Goal: Use online tool/utility: Utilize a website feature to perform a specific function

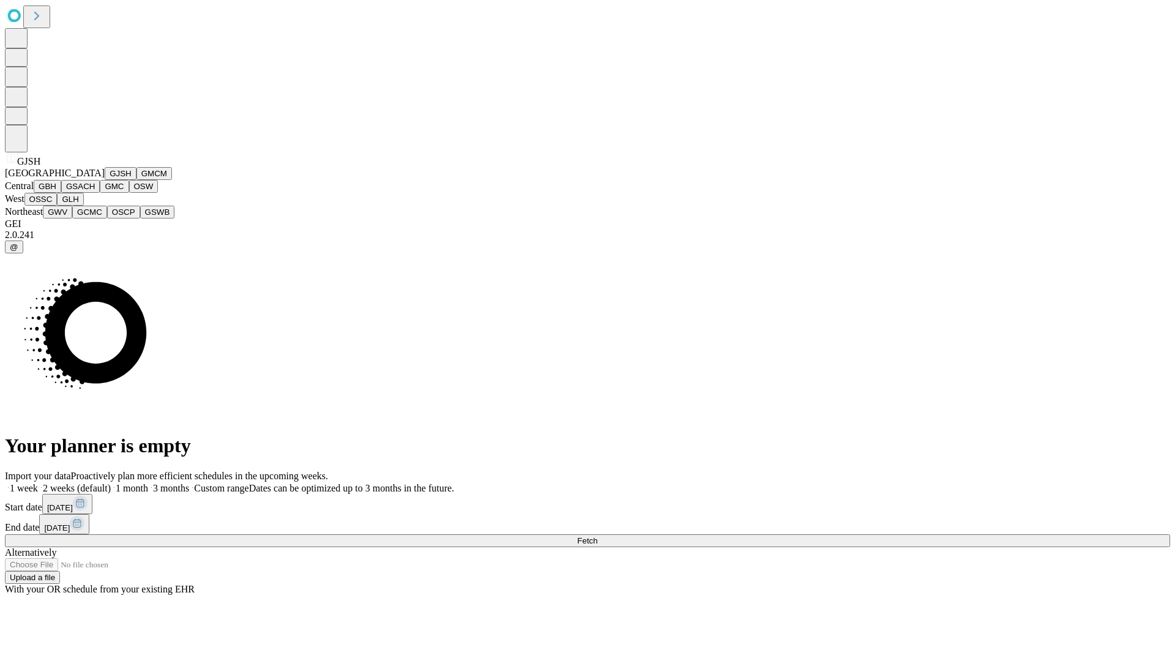
click at [105, 180] on button "GJSH" at bounding box center [121, 173] width 32 height 13
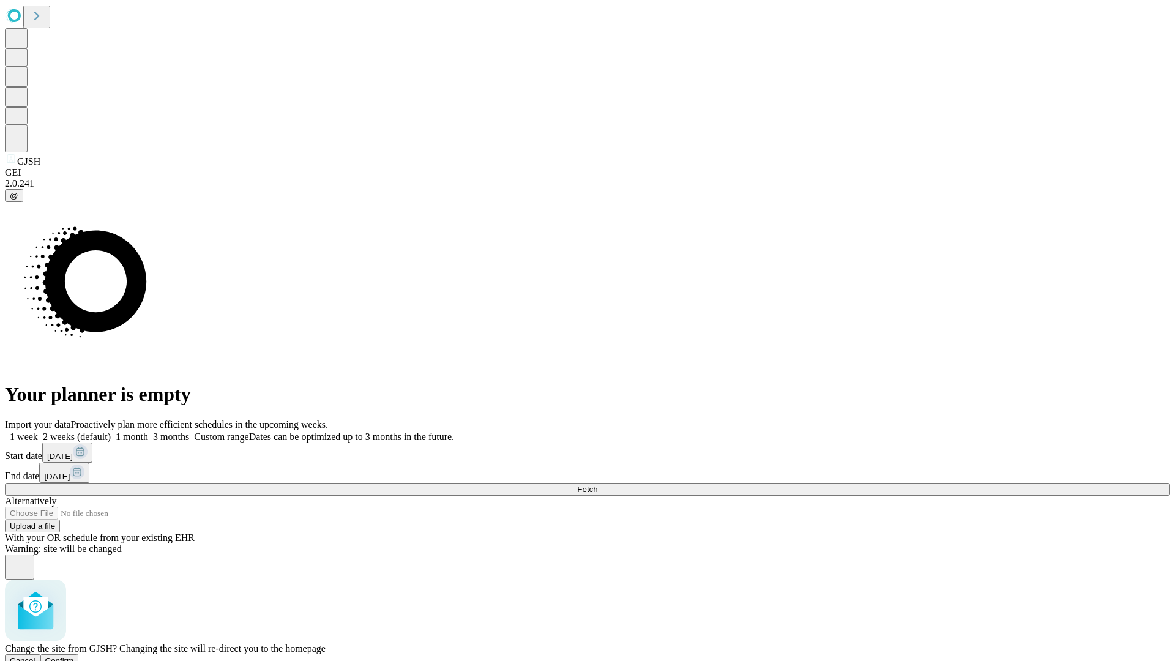
click at [74, 656] on span "Confirm" at bounding box center [59, 660] width 29 height 9
click at [111, 432] on label "2 weeks (default)" at bounding box center [74, 437] width 73 height 10
click at [597, 485] on span "Fetch" at bounding box center [587, 489] width 20 height 9
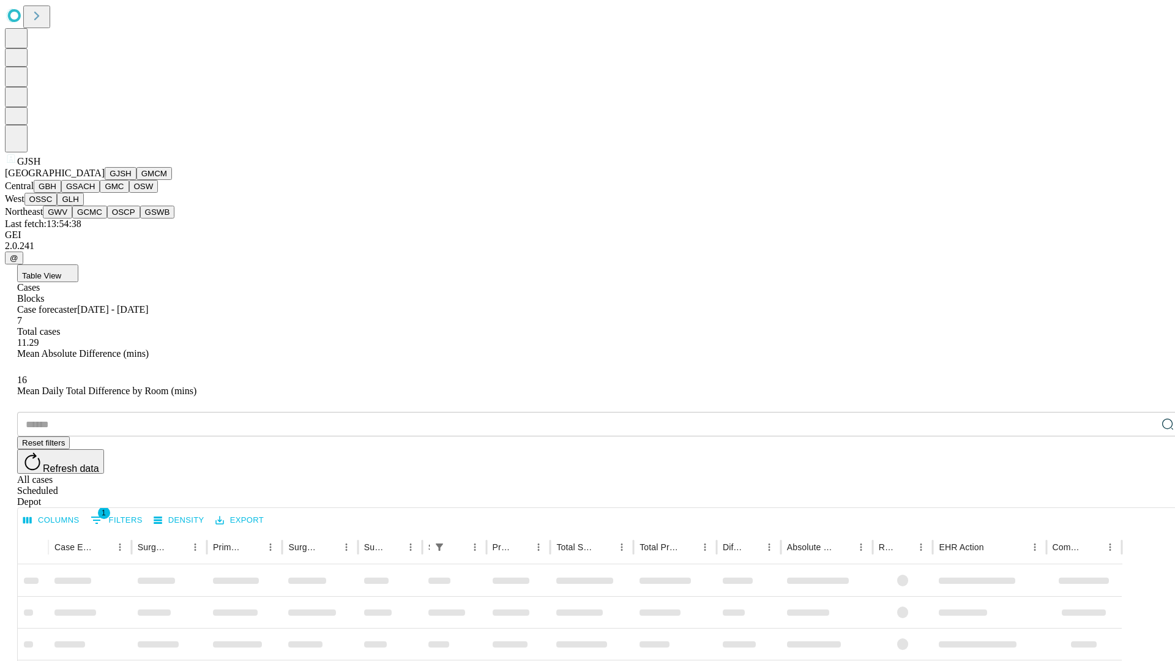
click at [137, 180] on button "GMCM" at bounding box center [155, 173] width 36 height 13
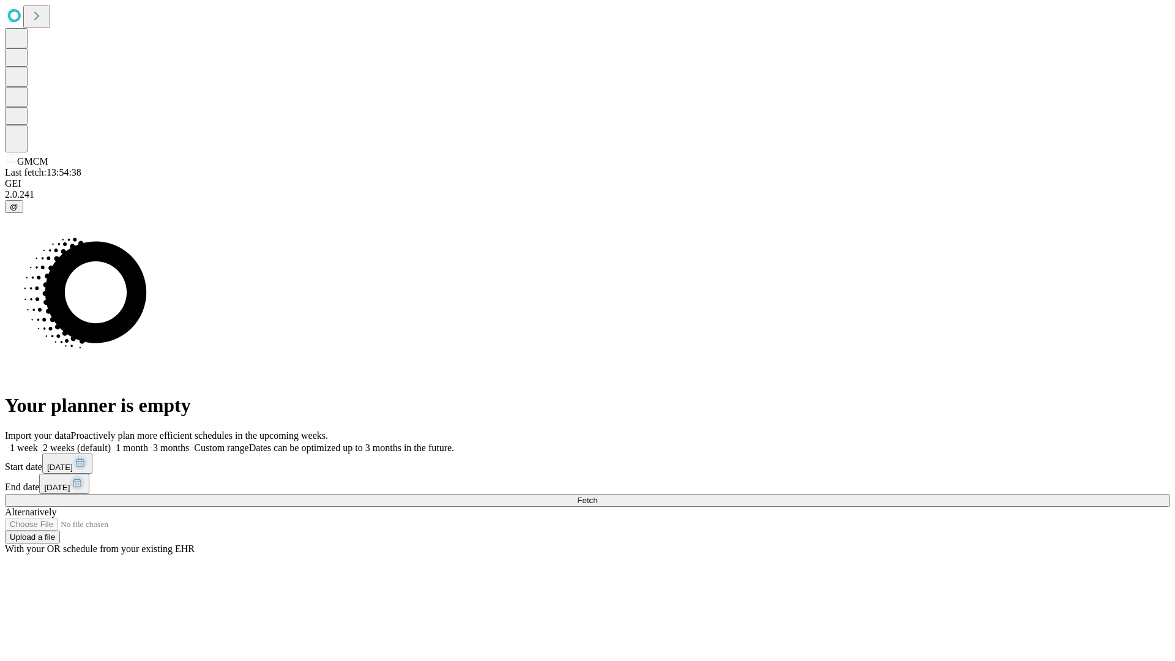
click at [111, 443] on label "2 weeks (default)" at bounding box center [74, 448] width 73 height 10
click at [597, 496] on span "Fetch" at bounding box center [587, 500] width 20 height 9
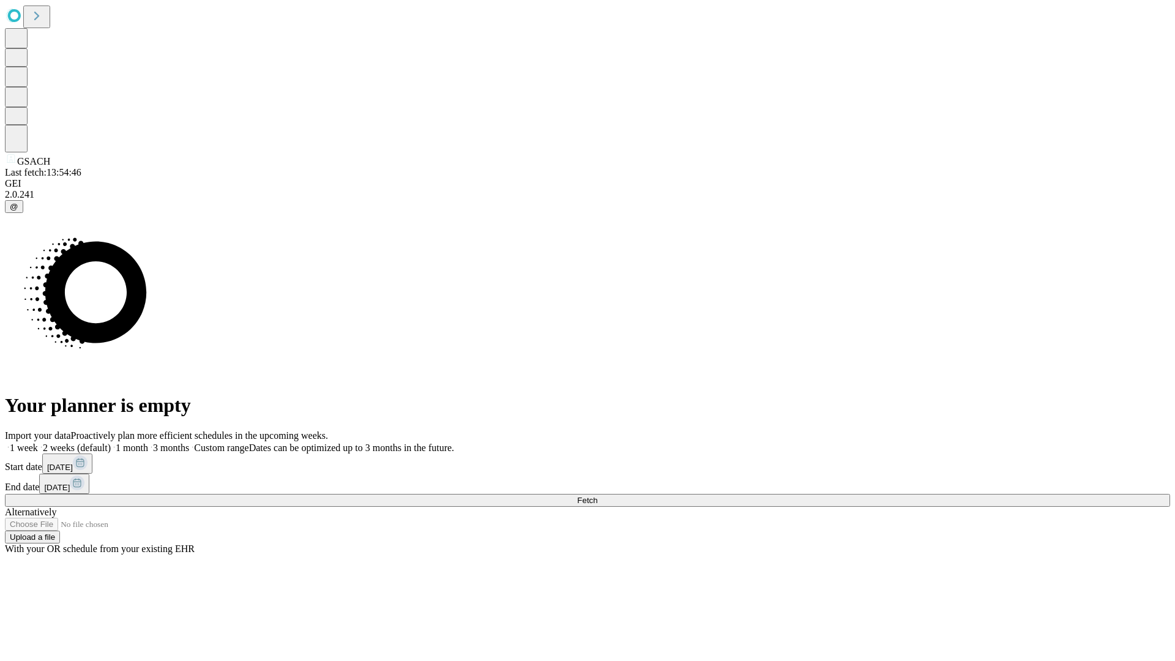
click at [111, 443] on label "2 weeks (default)" at bounding box center [74, 448] width 73 height 10
click at [597, 496] on span "Fetch" at bounding box center [587, 500] width 20 height 9
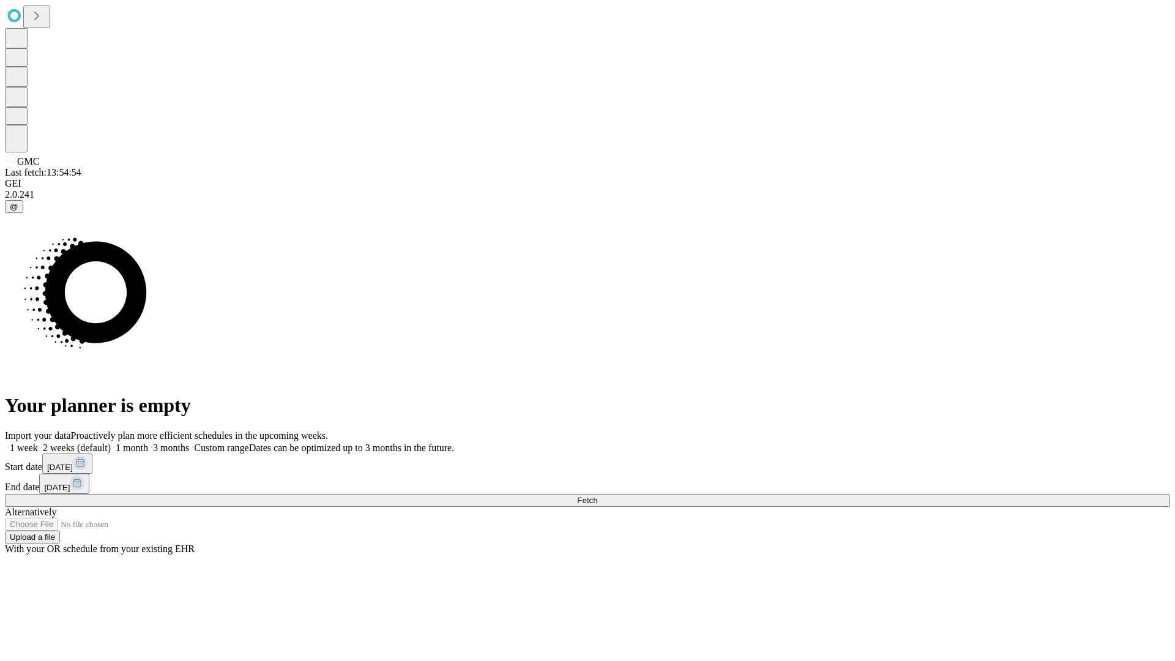
click at [111, 443] on label "2 weeks (default)" at bounding box center [74, 448] width 73 height 10
click at [597, 496] on span "Fetch" at bounding box center [587, 500] width 20 height 9
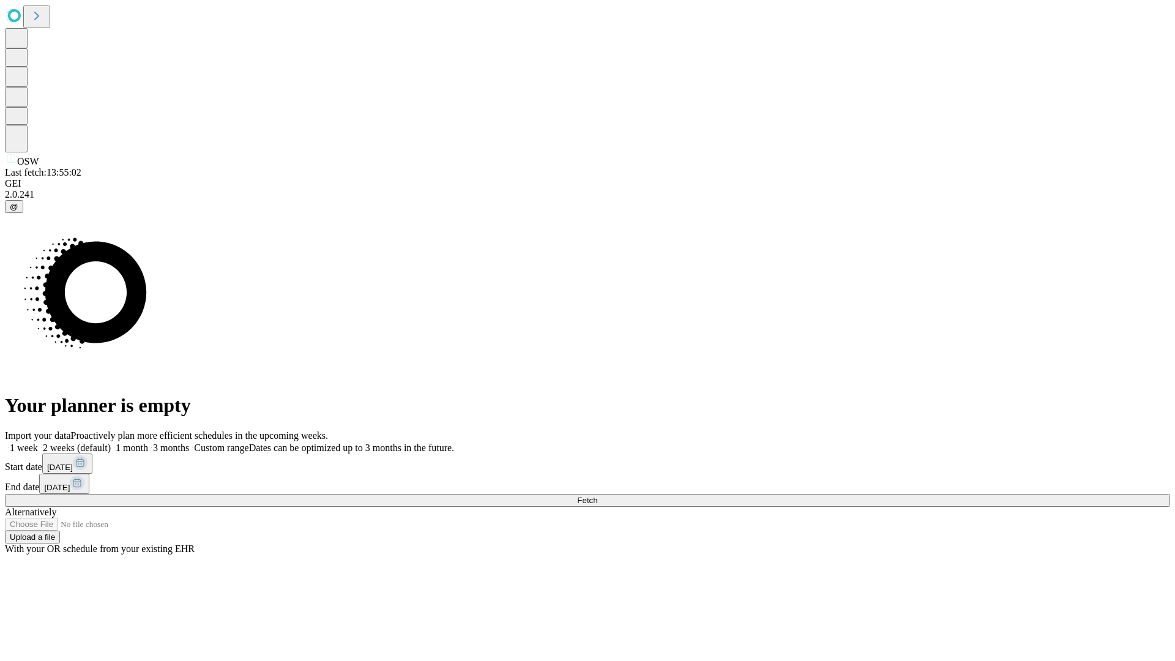
click at [111, 443] on label "2 weeks (default)" at bounding box center [74, 448] width 73 height 10
click at [597, 496] on span "Fetch" at bounding box center [587, 500] width 20 height 9
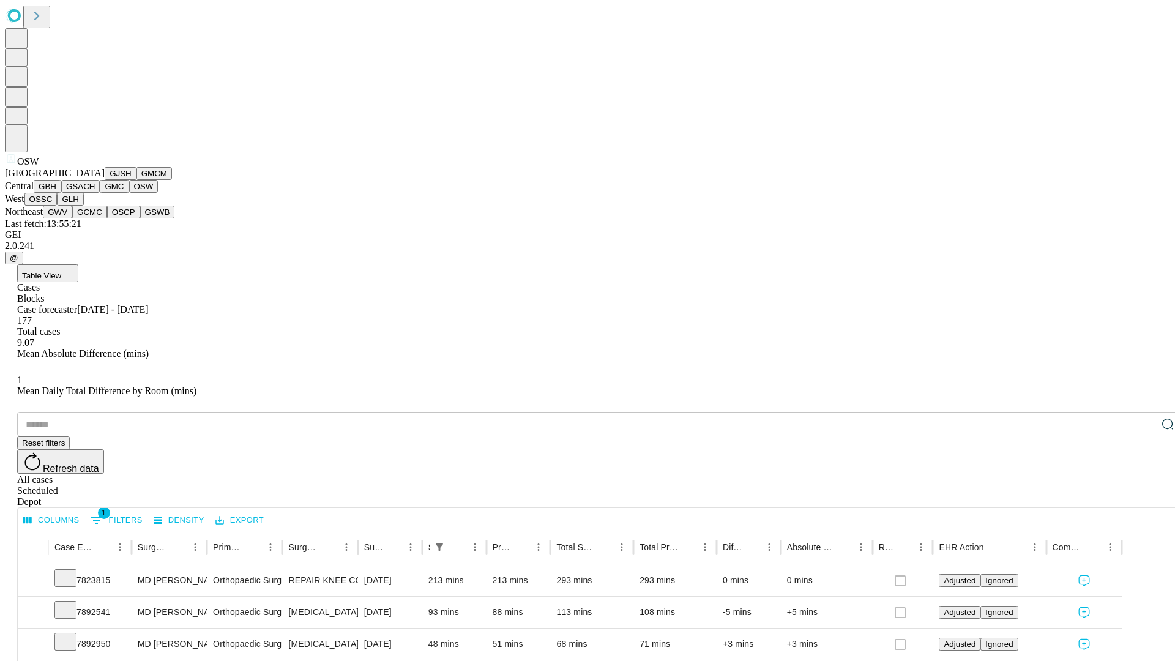
click at [58, 206] on button "OSSC" at bounding box center [40, 199] width 33 height 13
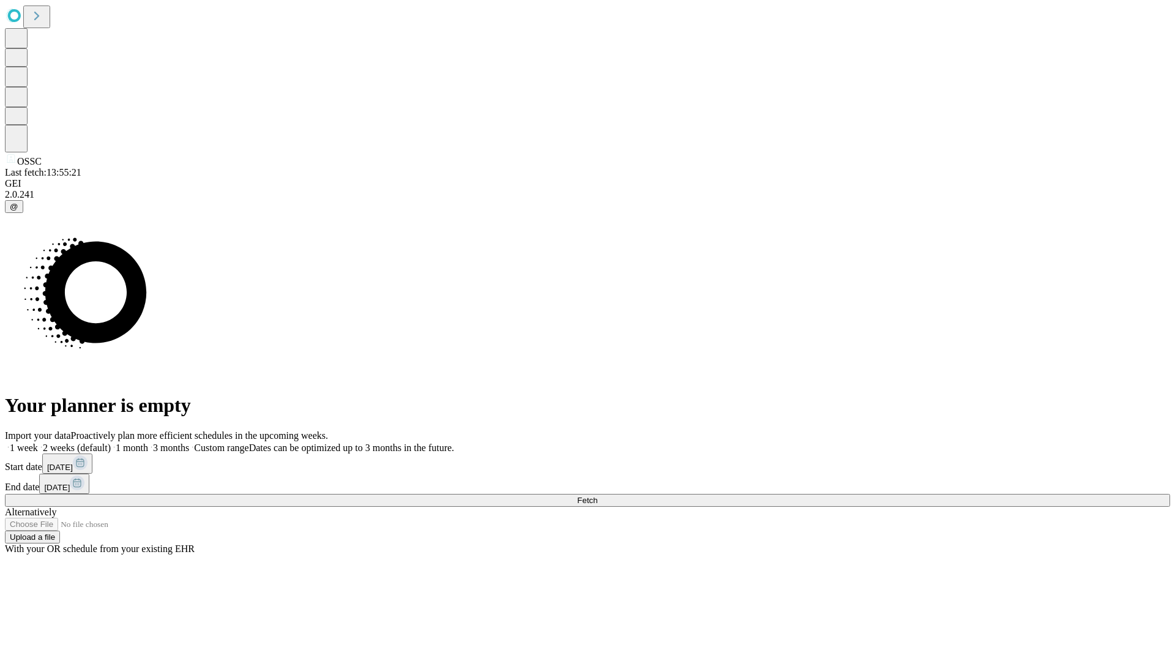
click at [111, 443] on label "2 weeks (default)" at bounding box center [74, 448] width 73 height 10
click at [597, 496] on span "Fetch" at bounding box center [587, 500] width 20 height 9
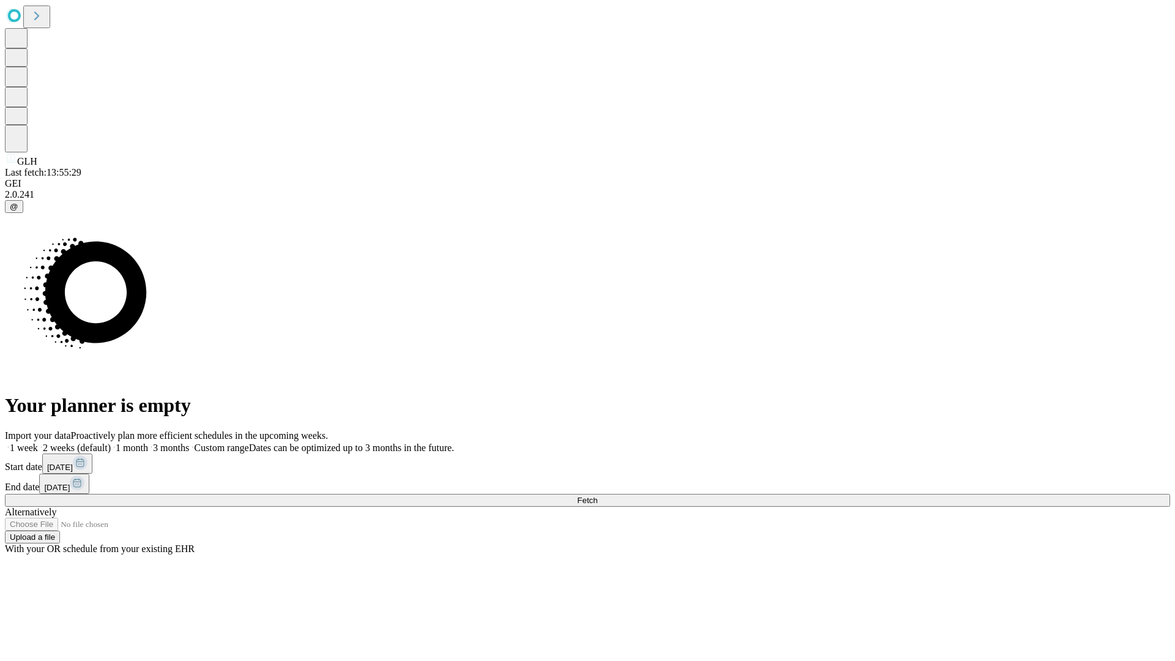
click at [111, 443] on label "2 weeks (default)" at bounding box center [74, 448] width 73 height 10
click at [597, 496] on span "Fetch" at bounding box center [587, 500] width 20 height 9
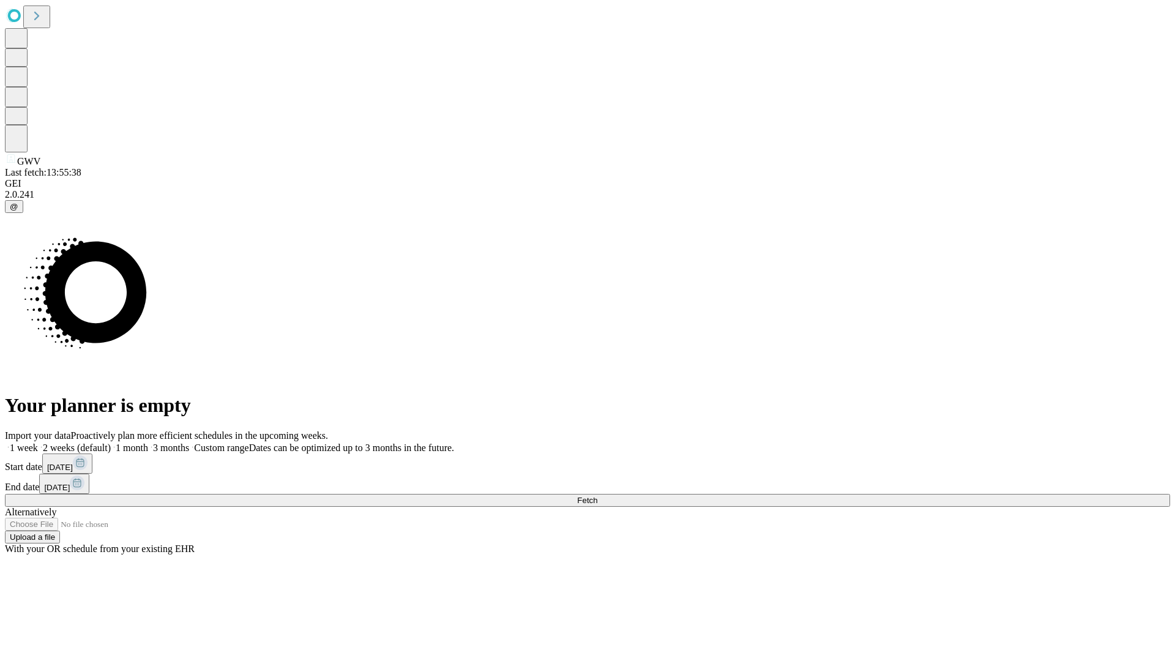
click at [597, 496] on span "Fetch" at bounding box center [587, 500] width 20 height 9
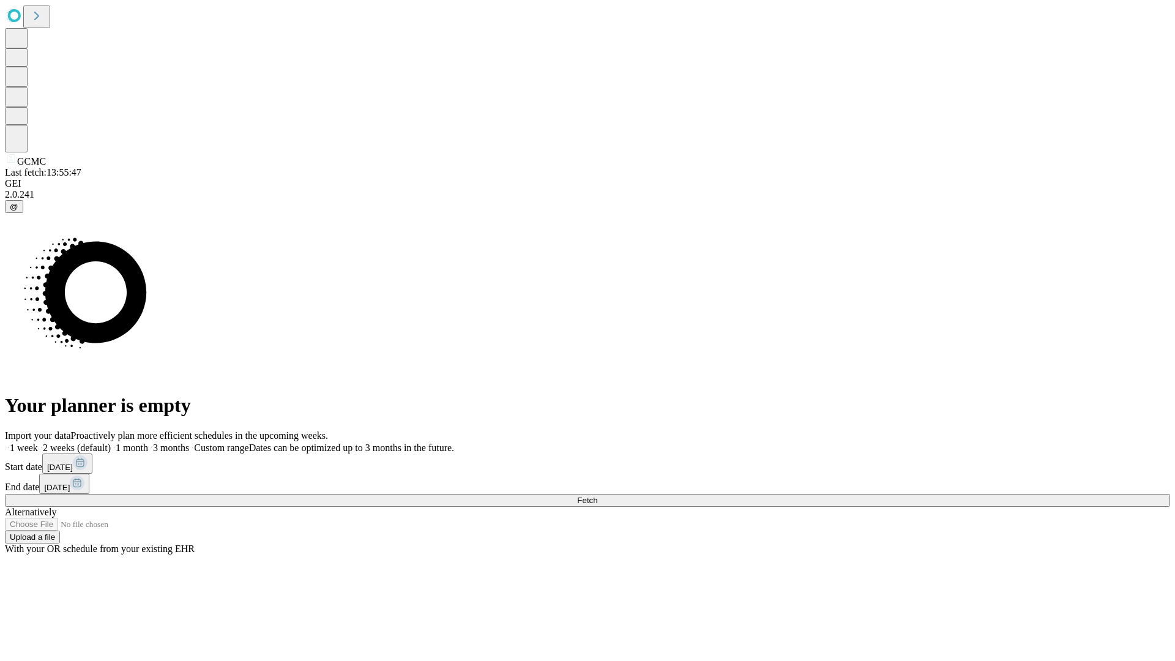
click at [111, 443] on label "2 weeks (default)" at bounding box center [74, 448] width 73 height 10
click at [597, 496] on span "Fetch" at bounding box center [587, 500] width 20 height 9
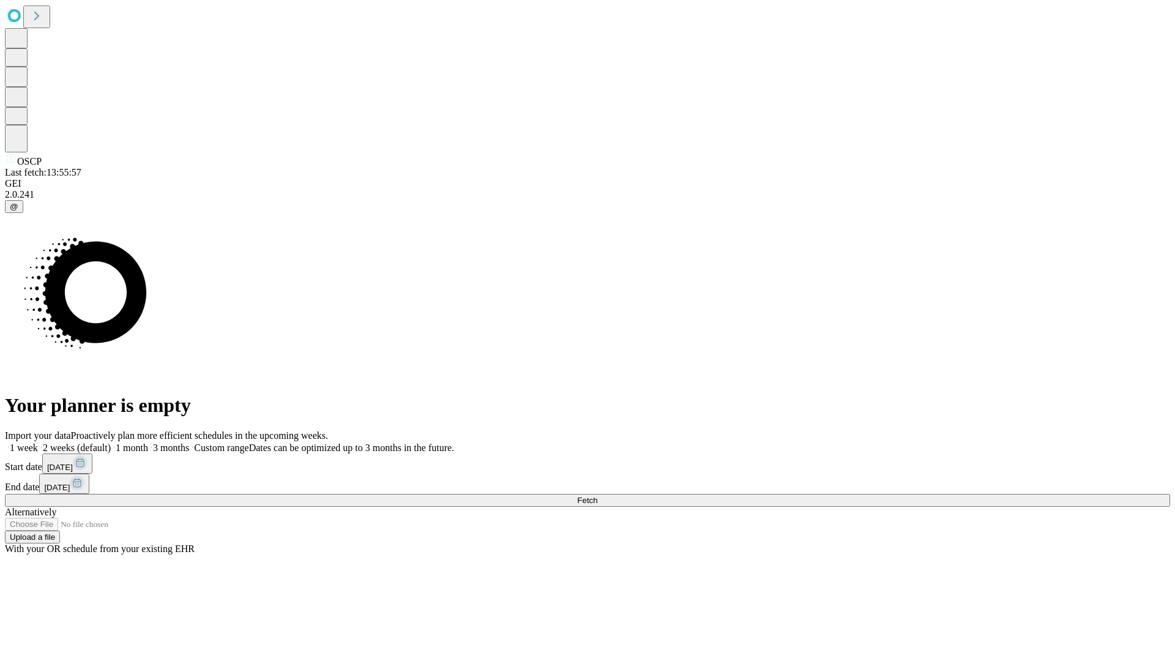
click at [597, 496] on span "Fetch" at bounding box center [587, 500] width 20 height 9
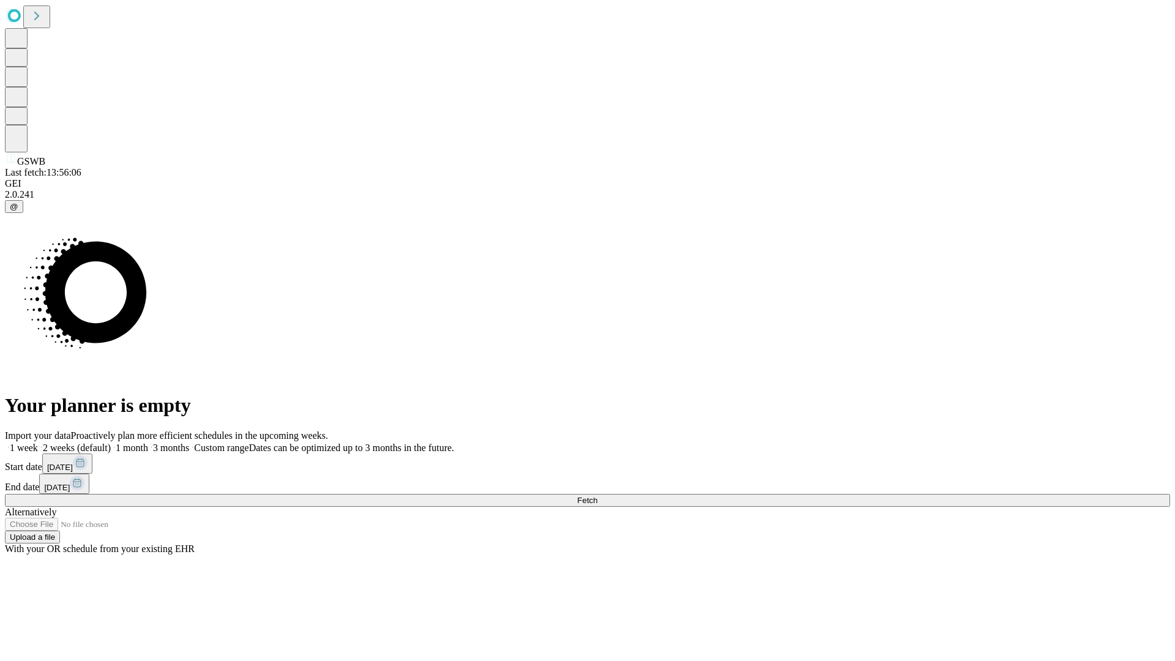
click at [111, 443] on label "2 weeks (default)" at bounding box center [74, 448] width 73 height 10
click at [597, 496] on span "Fetch" at bounding box center [587, 500] width 20 height 9
